Goal: Obtain resource: Download file/media

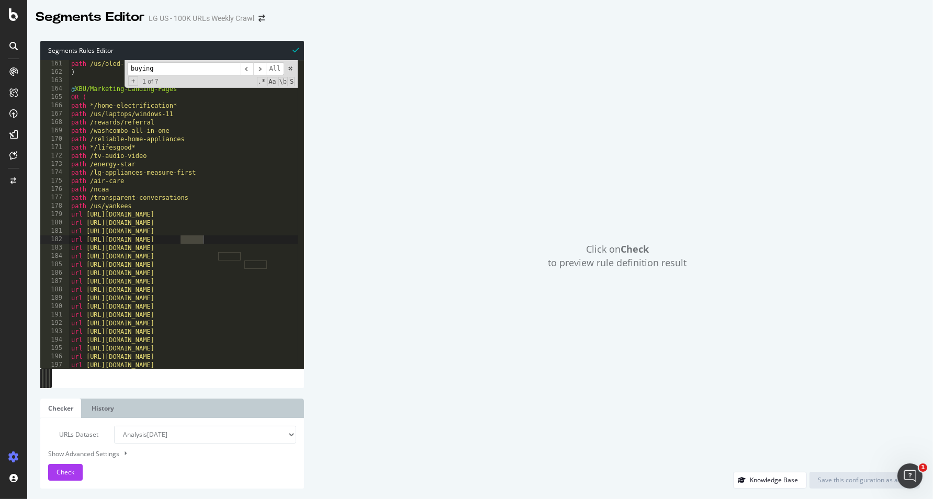
scroll to position [1340, 0]
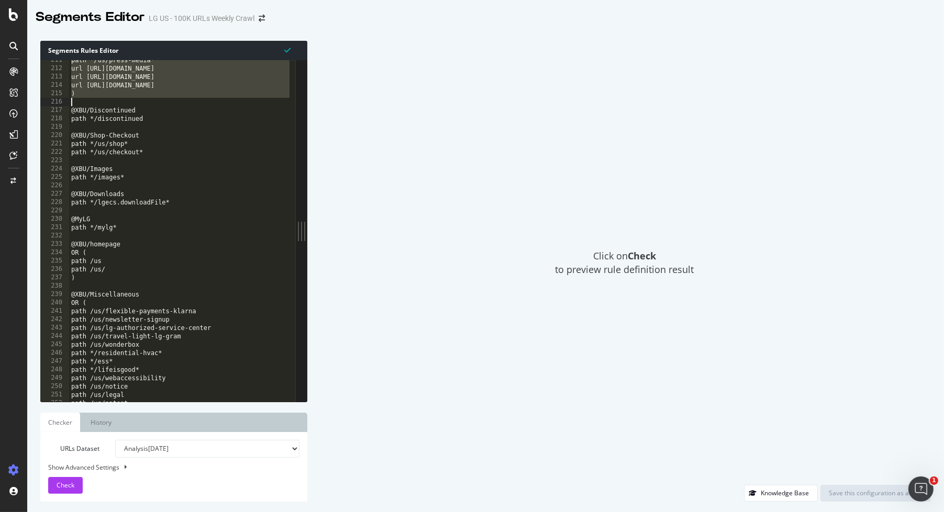
scroll to position [1762, 0]
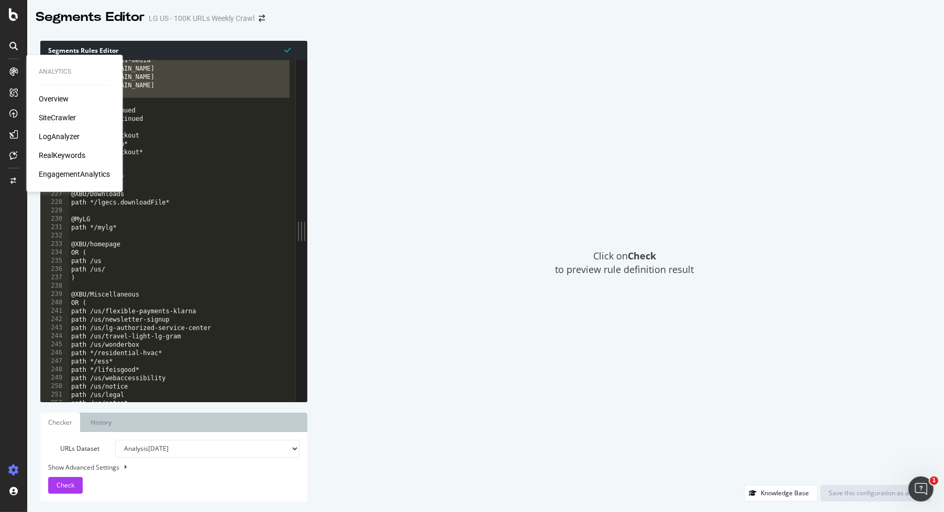
click at [62, 116] on div "SiteCrawler" at bounding box center [57, 118] width 37 height 10
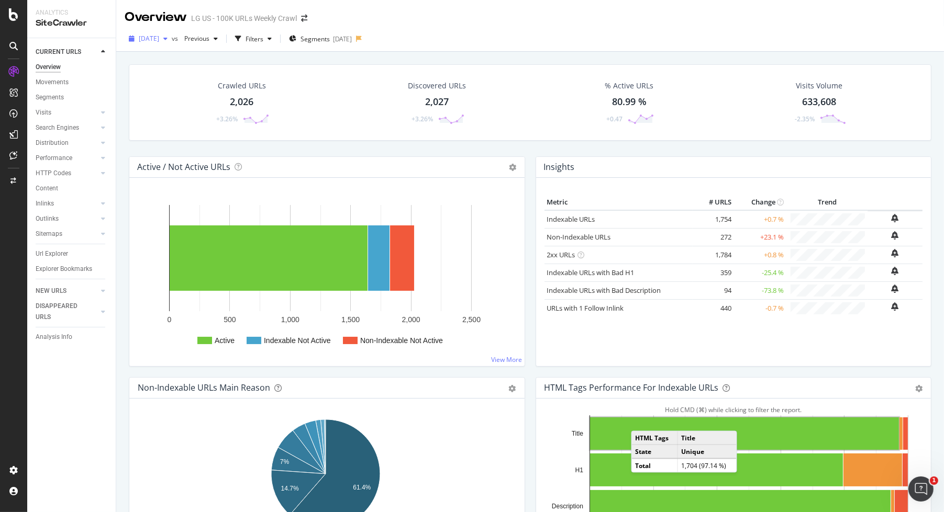
click at [159, 37] on span "[DATE]" at bounding box center [149, 38] width 20 height 9
click at [97, 390] on div "CURRENT URLS Overview Movements Segments Visits Analysis Orphan URLs Search Eng…" at bounding box center [71, 275] width 88 height 474
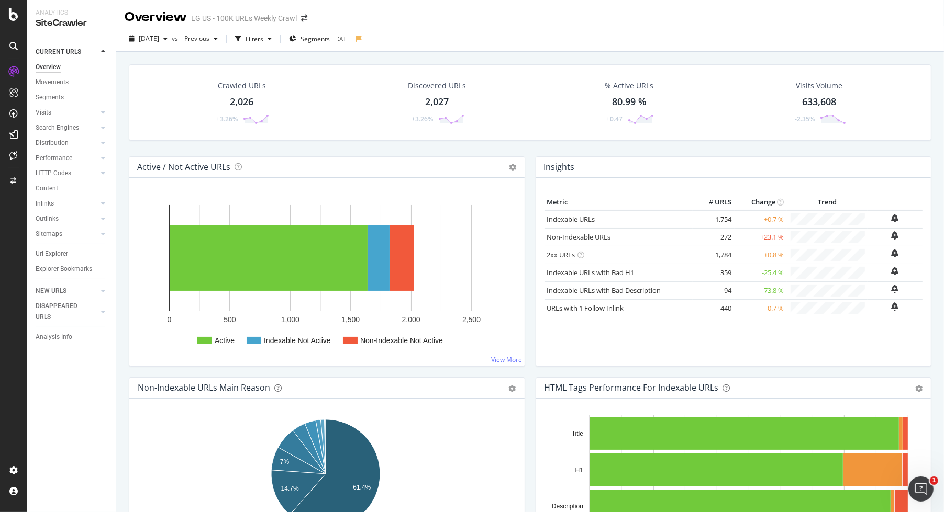
scroll to position [2, 0]
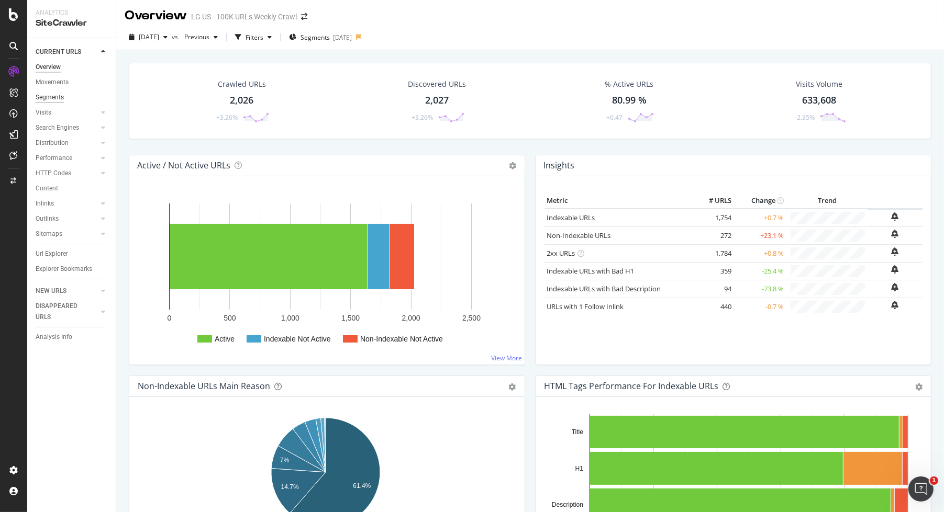
click at [51, 95] on div "Segments" at bounding box center [50, 97] width 28 height 11
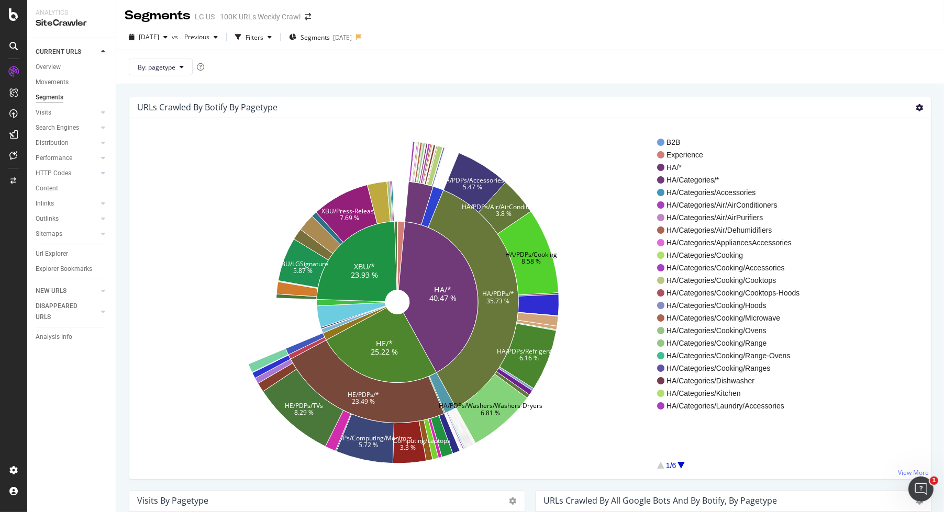
click at [915, 106] on icon at bounding box center [918, 107] width 7 height 7
click at [889, 204] on span "Export as CSV" at bounding box center [889, 204] width 84 height 14
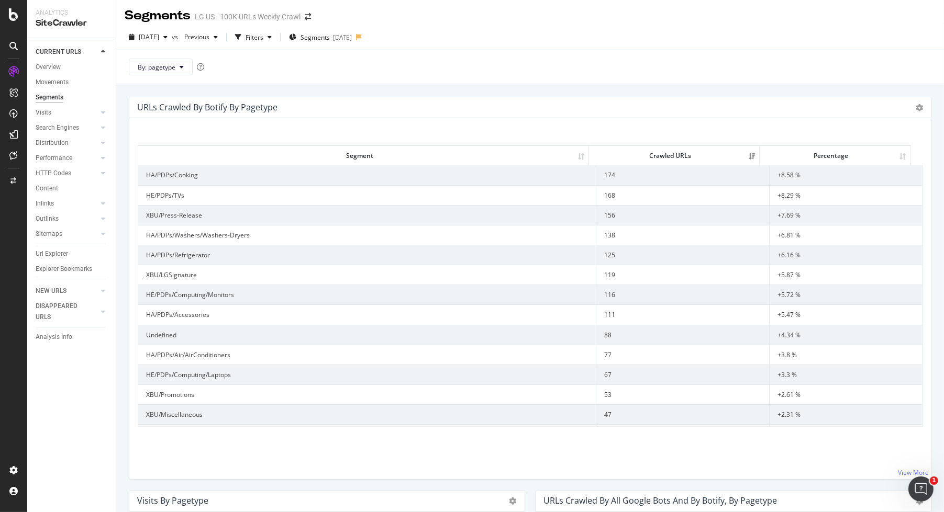
scroll to position [398, 0]
drag, startPoint x: 251, startPoint y: 402, endPoint x: 226, endPoint y: 403, distance: 25.7
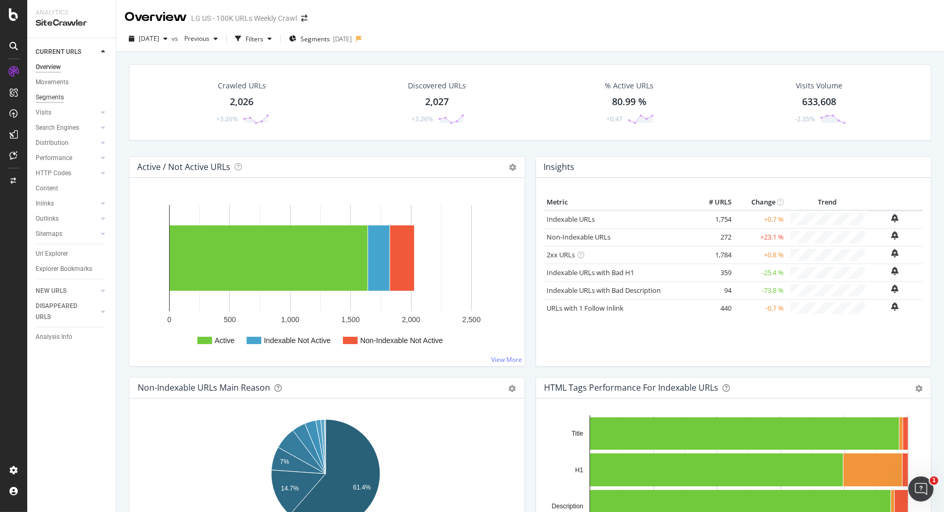
click at [55, 98] on div "Segments" at bounding box center [50, 97] width 28 height 11
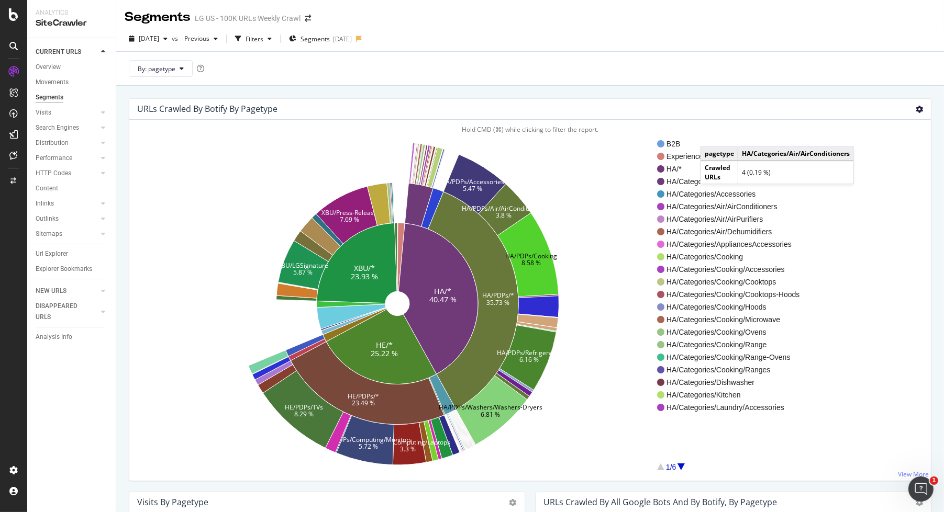
click at [915, 108] on icon at bounding box center [918, 109] width 7 height 7
click at [877, 159] on span "Table" at bounding box center [889, 166] width 84 height 14
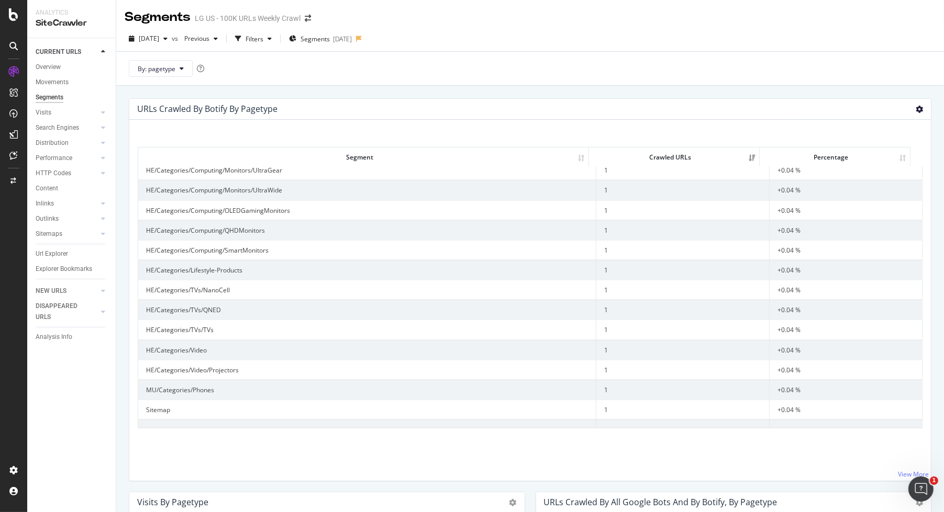
click at [915, 108] on icon at bounding box center [918, 109] width 7 height 7
click at [865, 204] on span "Export as CSV" at bounding box center [889, 206] width 84 height 14
click at [53, 179] on div "DataExports" at bounding box center [59, 180] width 41 height 10
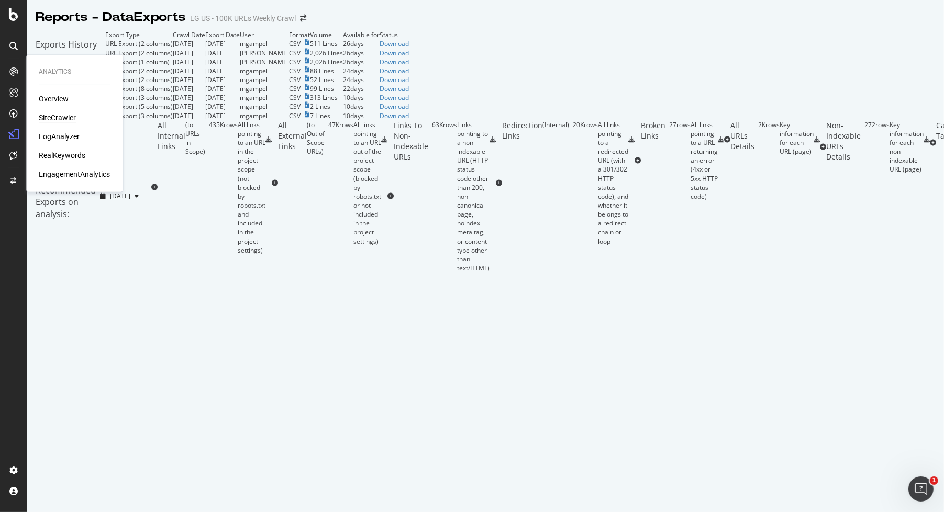
click at [70, 119] on div "SiteCrawler" at bounding box center [57, 118] width 37 height 10
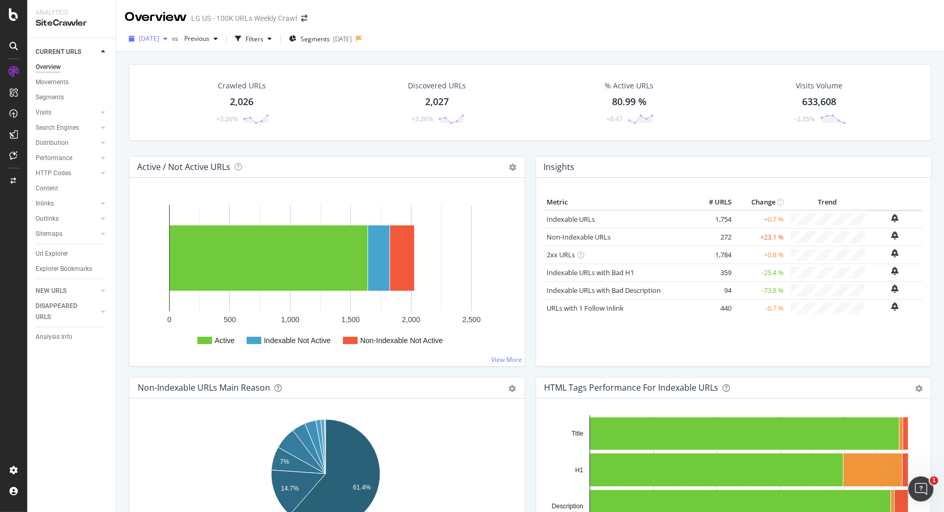
click at [159, 39] on span "[DATE]" at bounding box center [149, 38] width 20 height 9
click at [172, 40] on div "button" at bounding box center [165, 39] width 13 height 6
click at [317, 98] on div "Crawled URLs 2,026 +3.26%" at bounding box center [242, 102] width 194 height 54
click at [52, 96] on div "Segments" at bounding box center [50, 97] width 28 height 11
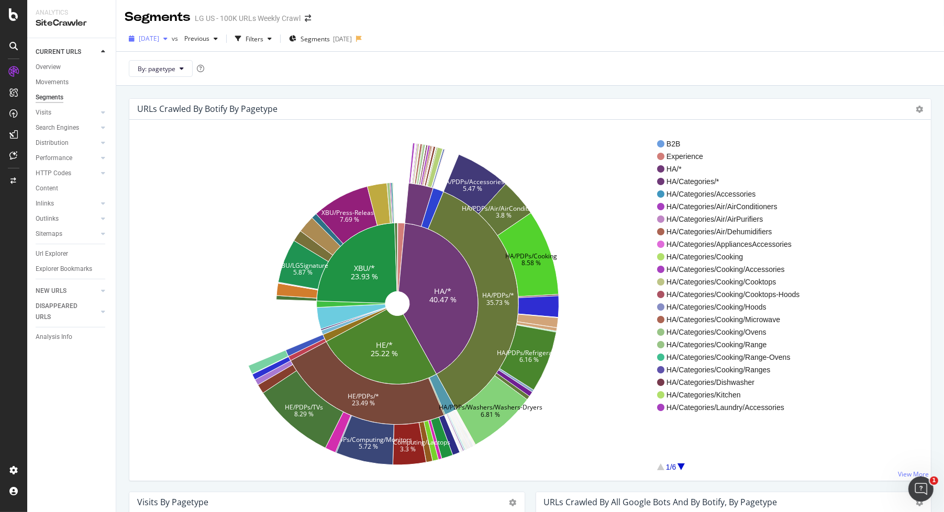
click at [159, 39] on span "[DATE]" at bounding box center [149, 38] width 20 height 9
click at [194, 235] on icon "HA/* 40.47 % HE/* 25.22 % XBU/* 23.93 % HA/PDPs/* 35.73 % HE/PDPs/* 23.49 % XBU…" at bounding box center [397, 303] width 519 height 323
click at [583, 216] on icon "HA/* 40.47 % HE/* 25.22 % XBU/* 23.93 % HA/PDPs/* 35.73 % HE/PDPs/* 23.49 % XBU…" at bounding box center [397, 303] width 519 height 323
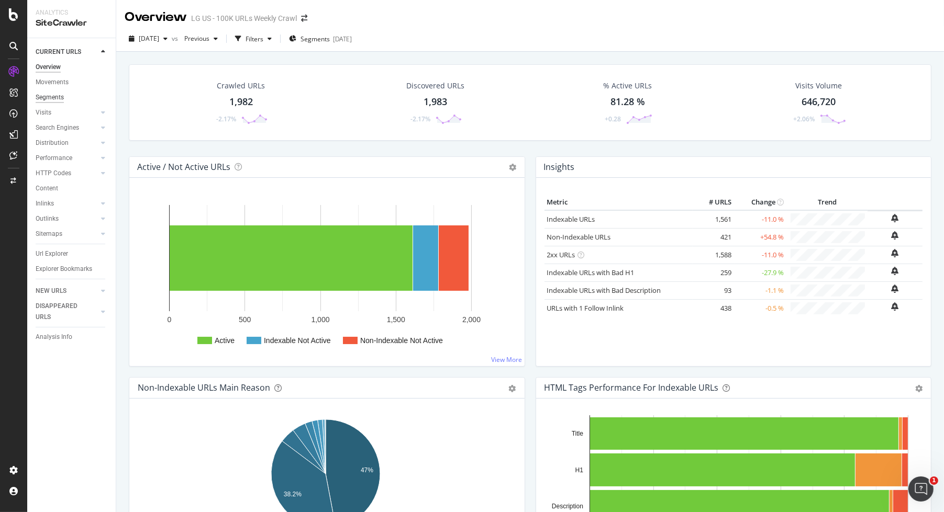
click at [47, 102] on div "Segments" at bounding box center [50, 97] width 28 height 11
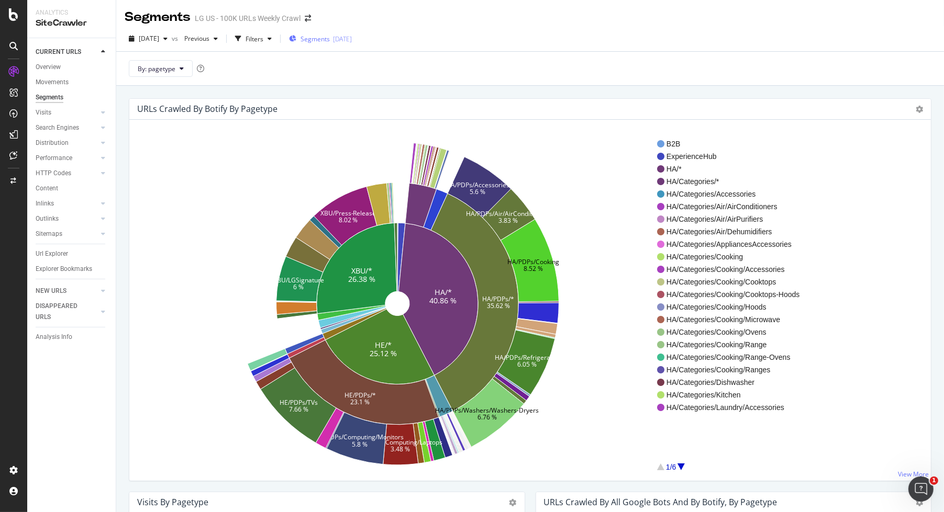
click at [352, 38] on div "2025-08-15" at bounding box center [342, 39] width 19 height 9
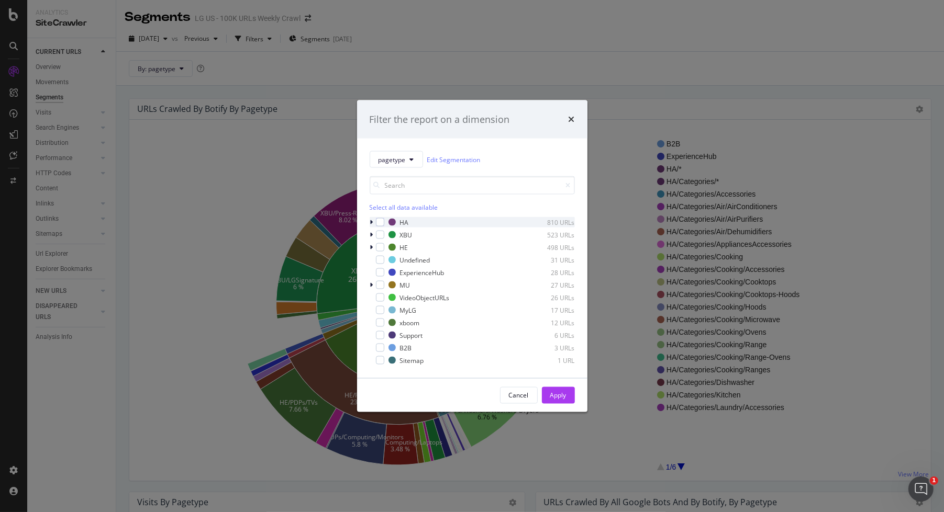
click at [369, 224] on div "modal" at bounding box center [372, 222] width 6 height 10
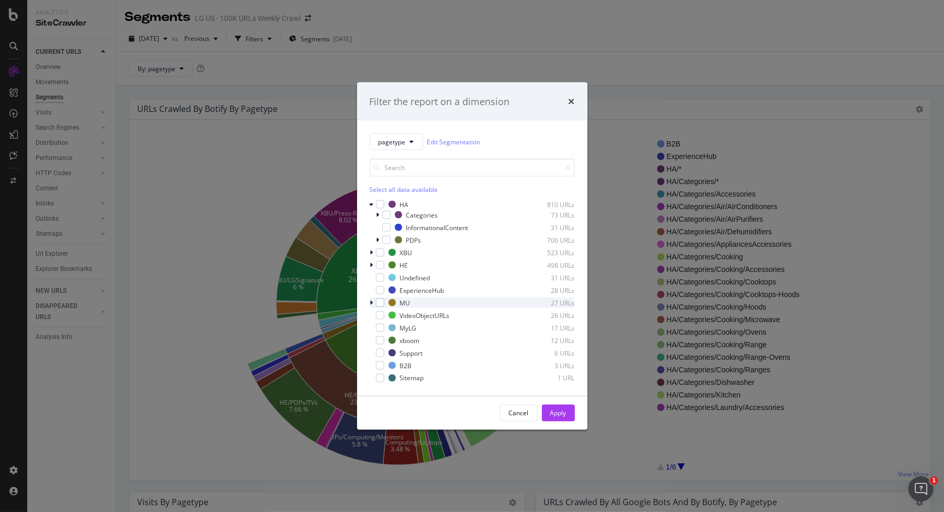
click at [374, 303] on div "modal" at bounding box center [372, 303] width 6 height 10
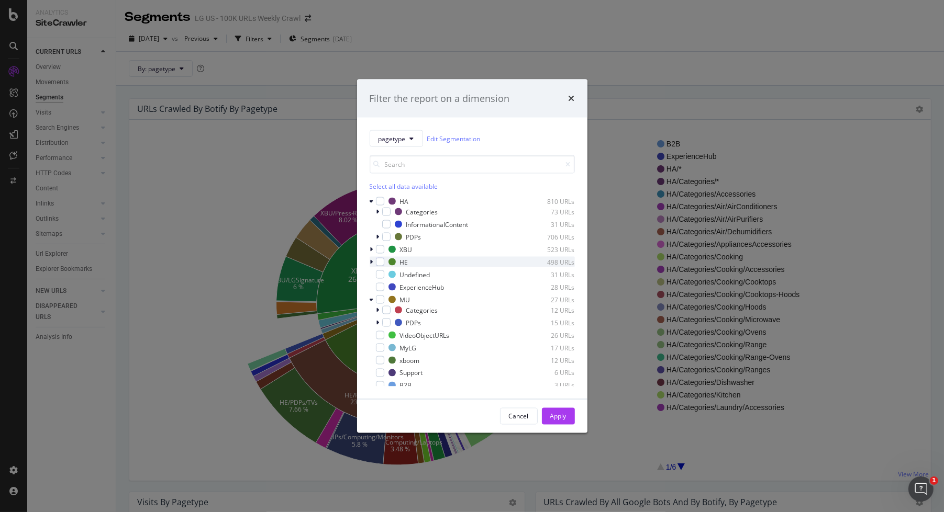
click at [372, 266] on div "modal" at bounding box center [372, 262] width 6 height 10
click at [373, 250] on icon "modal" at bounding box center [371, 249] width 3 height 6
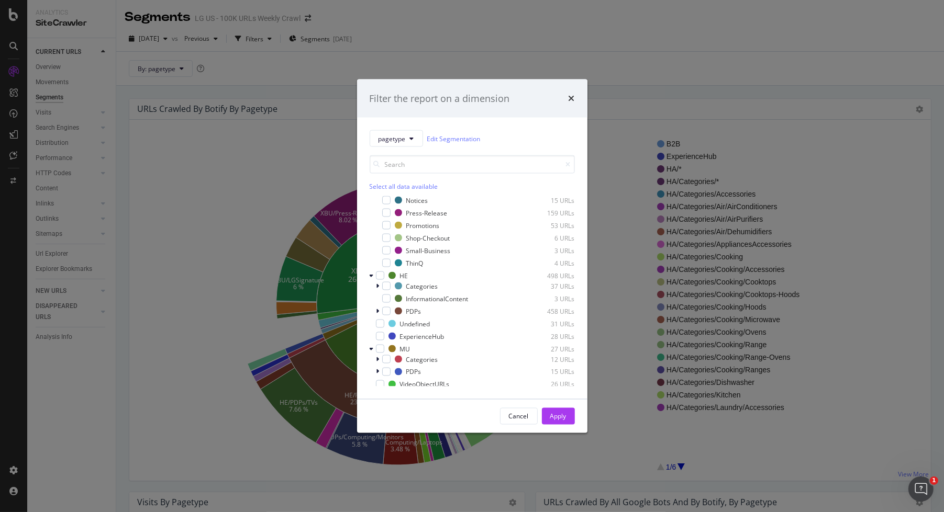
scroll to position [191, 0]
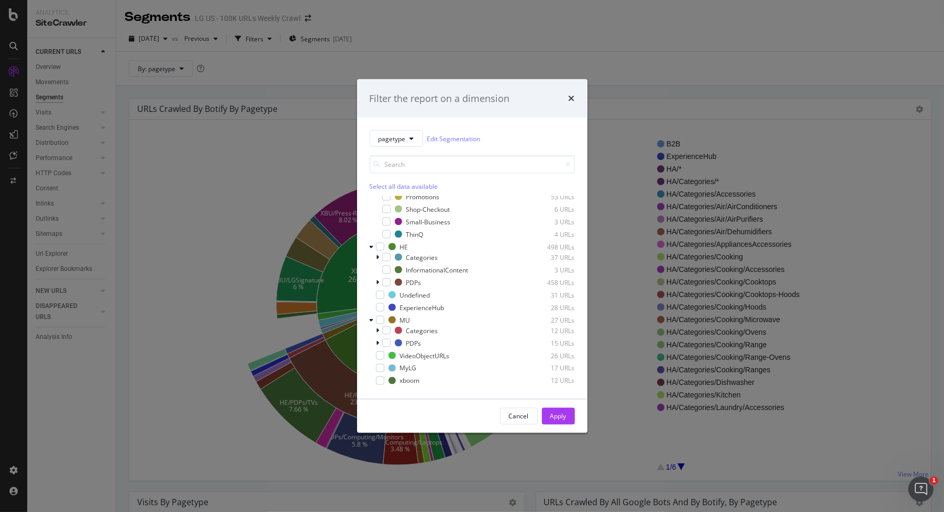
click at [281, 328] on div "Filter the report on a dimension pagetype Edit Segmentation Select all data ava…" at bounding box center [472, 256] width 944 height 512
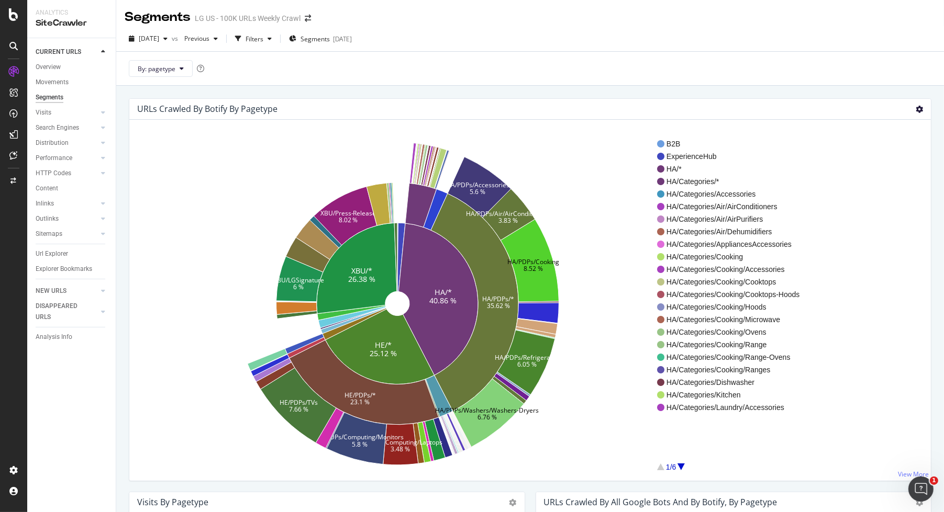
click at [915, 109] on icon at bounding box center [918, 109] width 7 height 7
click at [866, 167] on span "Table" at bounding box center [889, 166] width 84 height 14
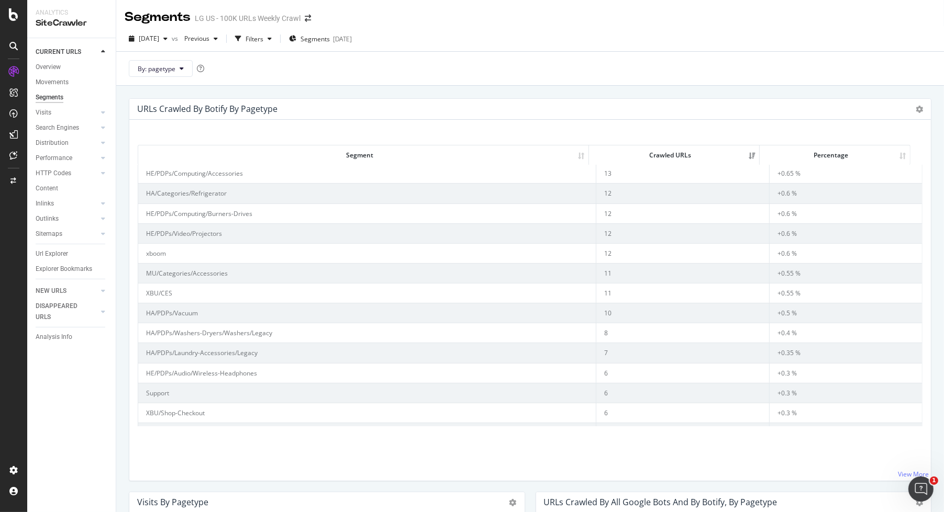
scroll to position [324, 0]
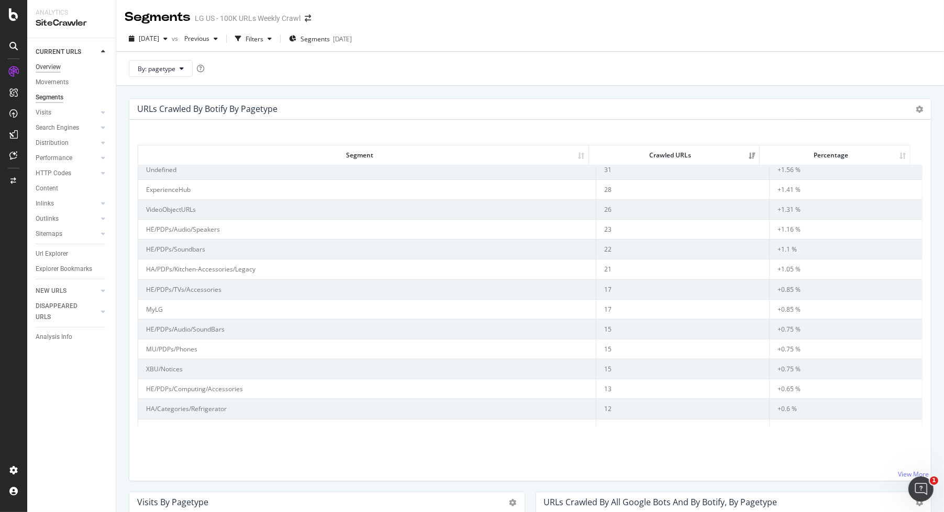
click at [46, 70] on div "Overview" at bounding box center [48, 67] width 25 height 11
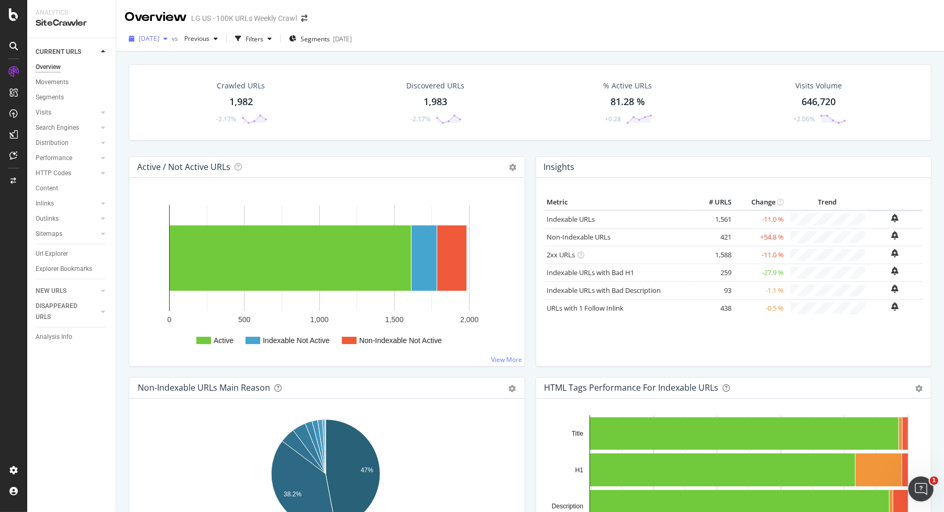
click at [172, 39] on div "button" at bounding box center [165, 39] width 13 height 6
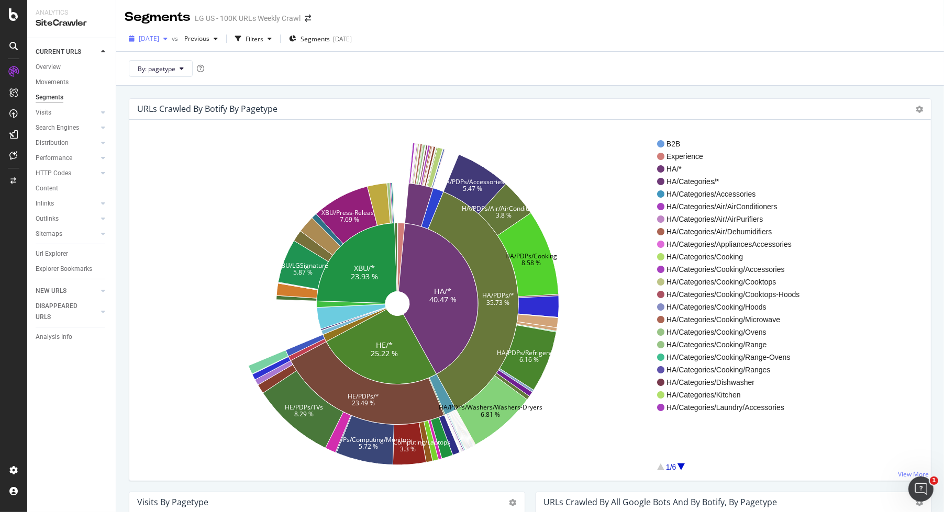
click at [172, 34] on div "[DATE]" at bounding box center [148, 39] width 47 height 16
